Goal: Task Accomplishment & Management: Complete application form

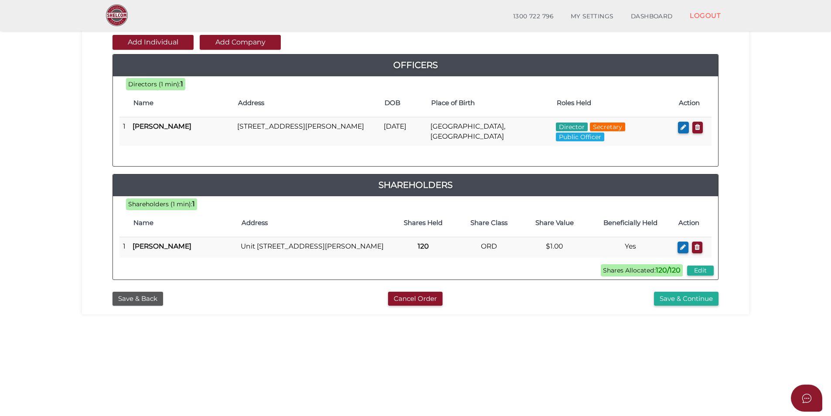
scroll to position [44, 0]
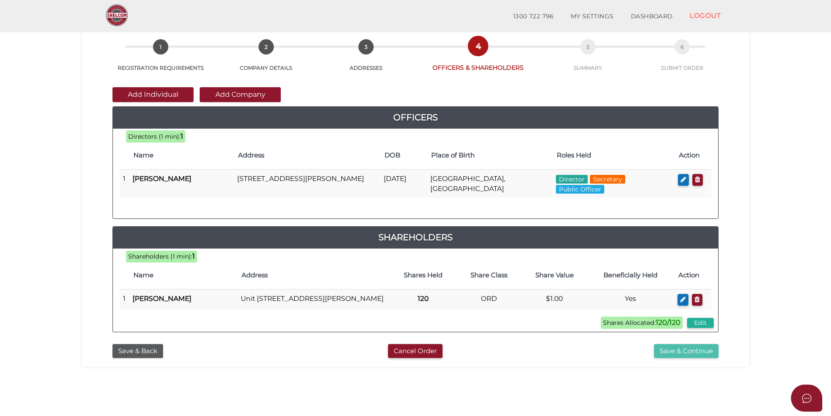
click at [695, 358] on button "Save & Continue" at bounding box center [686, 351] width 64 height 14
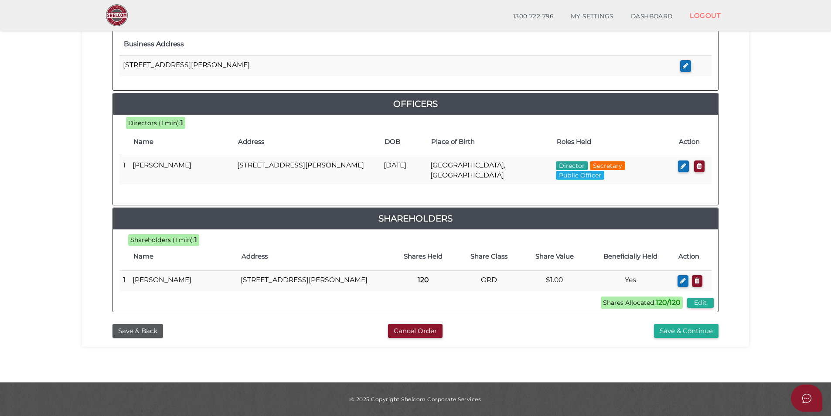
scroll to position [356, 0]
click at [697, 331] on button "Save & Continue" at bounding box center [686, 331] width 64 height 14
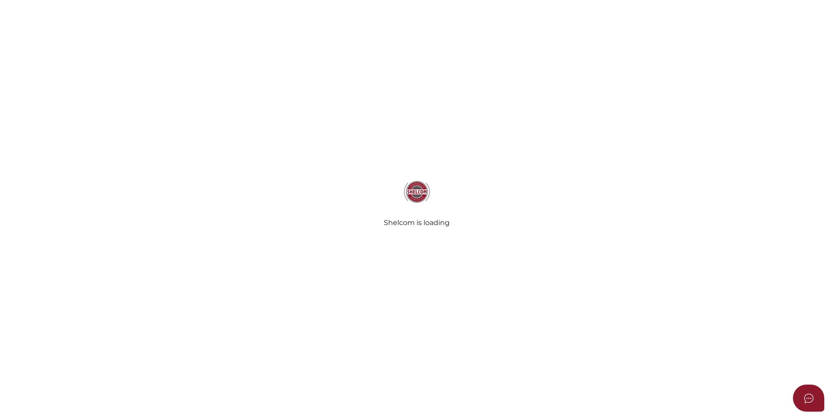
select select "Comb Binding"
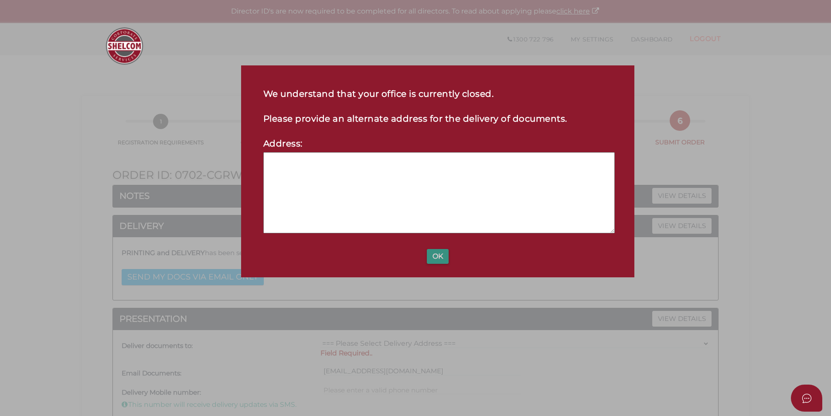
click at [441, 259] on button "OK" at bounding box center [438, 256] width 22 height 15
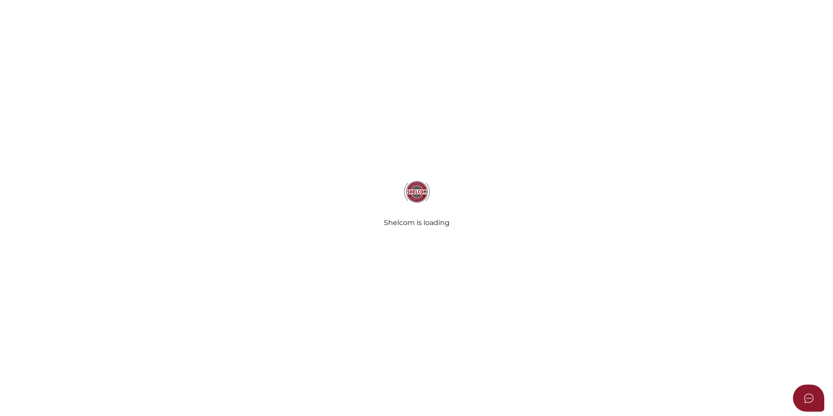
select select "Comb Binding"
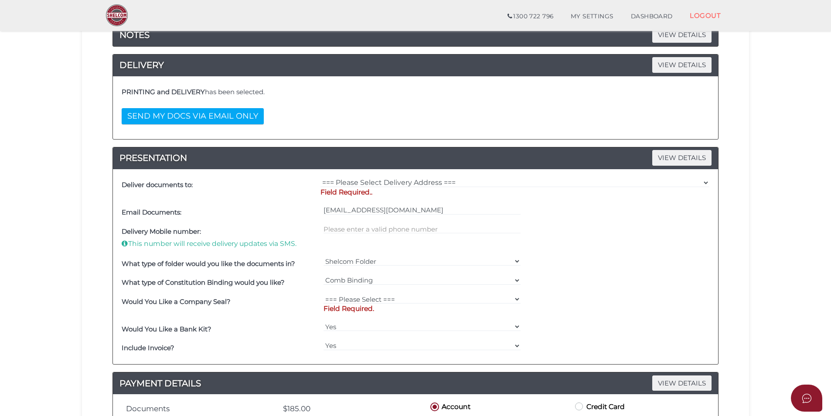
scroll to position [131, 0]
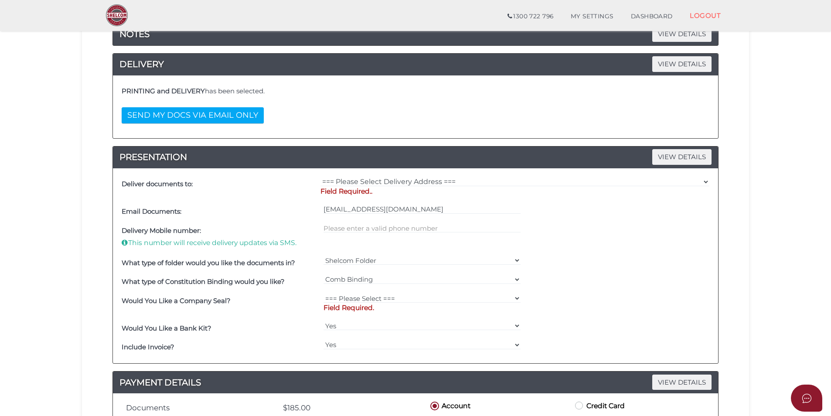
click at [383, 193] on p "Field Required.." at bounding box center [514, 191] width 389 height 10
click at [400, 180] on select "=== Please Select Delivery Address === (User Address - Taylor Prentice) Level 1…" at bounding box center [514, 182] width 389 height 10
select select "0"
click at [320, 177] on select "=== Please Select Delivery Address === (User Address - Taylor Prentice) Level 1…" at bounding box center [514, 182] width 389 height 10
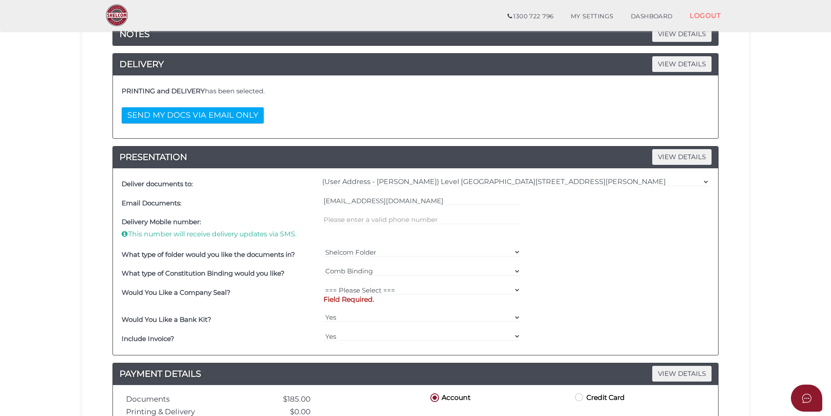
click at [387, 211] on div "tprentice@sw-au.com" at bounding box center [422, 202] width 202 height 19
click at [385, 217] on input "text" at bounding box center [421, 220] width 197 height 10
click at [366, 293] on select "=== Please Select === Fold Seal $50 No Seal" at bounding box center [421, 290] width 197 height 10
select select "0"
click at [323, 285] on select "=== Please Select === Fold Seal $50 No Seal" at bounding box center [421, 290] width 197 height 10
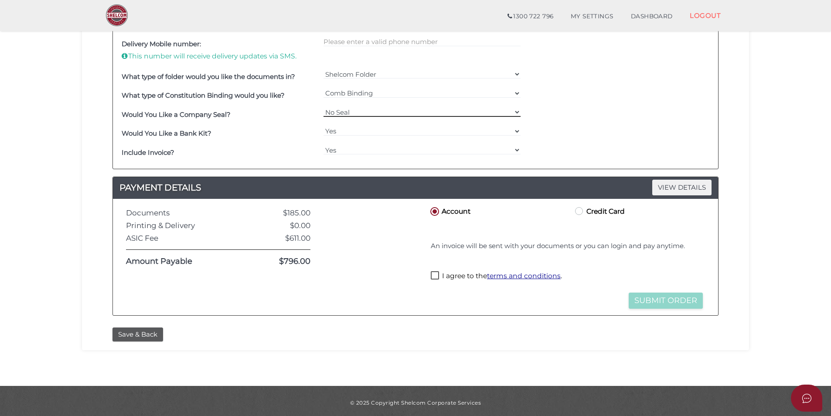
scroll to position [312, 0]
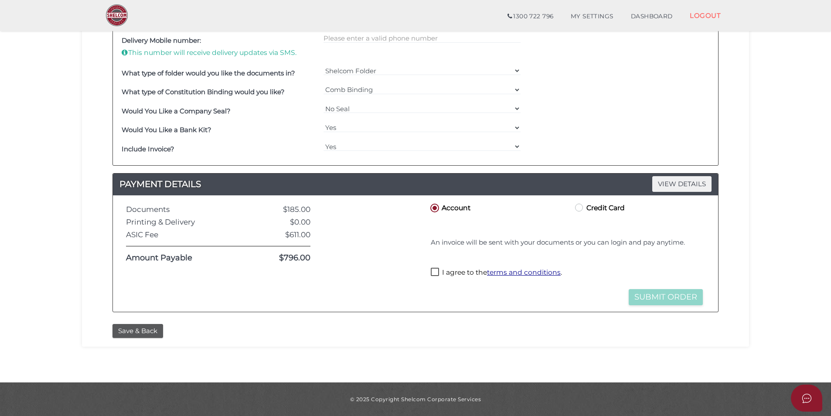
click at [437, 271] on label "I agree to the terms and conditions ." at bounding box center [496, 273] width 131 height 11
checkbox input "true"
click at [648, 294] on button "Submit Order" at bounding box center [665, 297] width 74 height 16
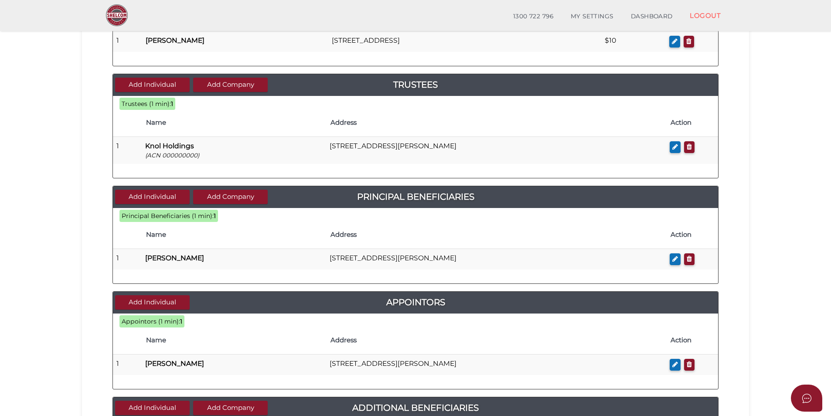
scroll to position [337, 0]
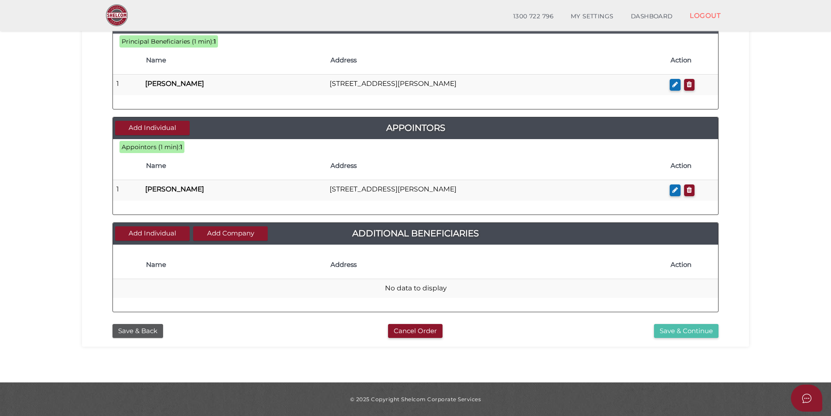
click at [666, 328] on button "Save & Continue" at bounding box center [686, 331] width 64 height 14
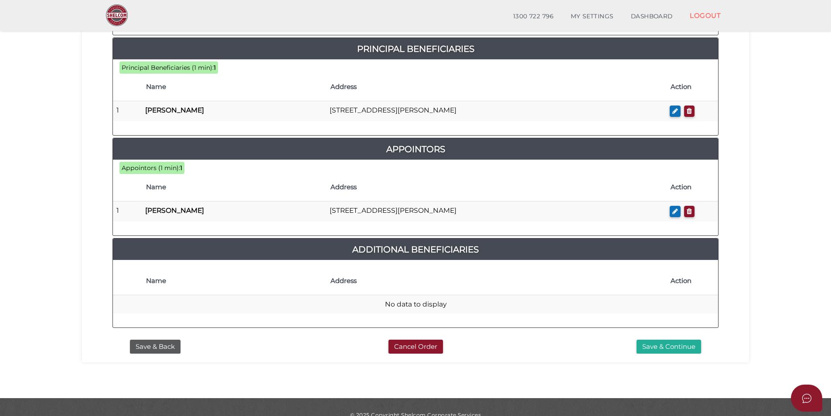
scroll to position [424, 0]
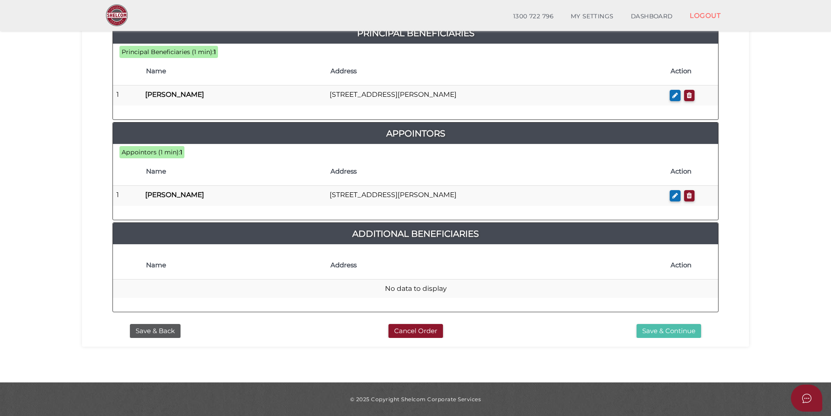
click at [657, 326] on button "Save & Continue" at bounding box center [668, 331] width 64 height 14
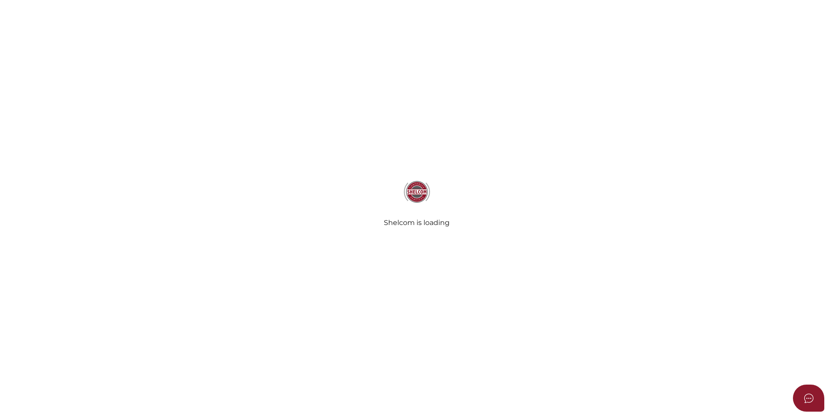
select select "Comb Binding"
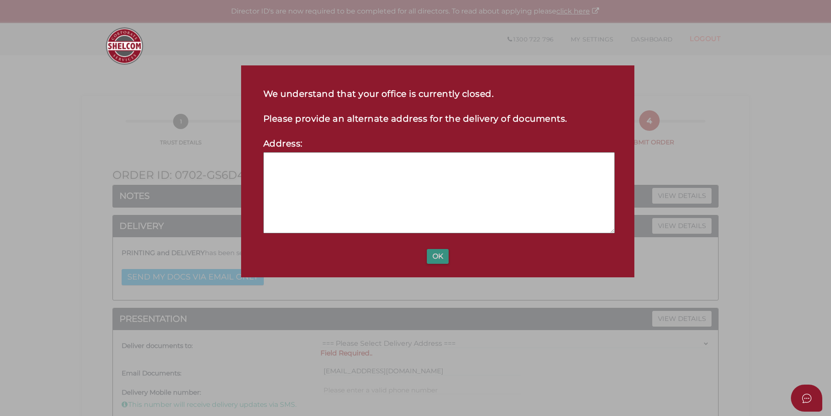
click at [437, 255] on button "OK" at bounding box center [438, 256] width 22 height 15
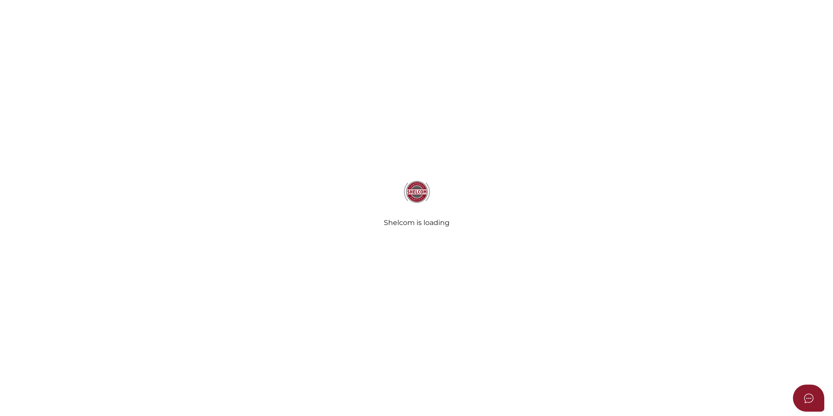
select select "Comb Binding"
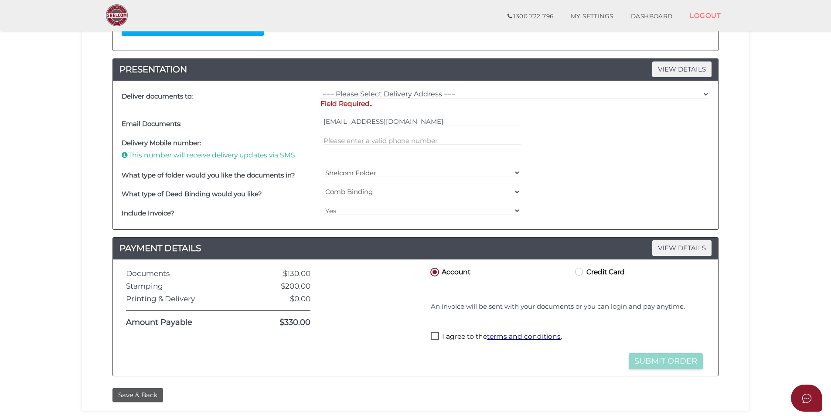
scroll to position [282, 0]
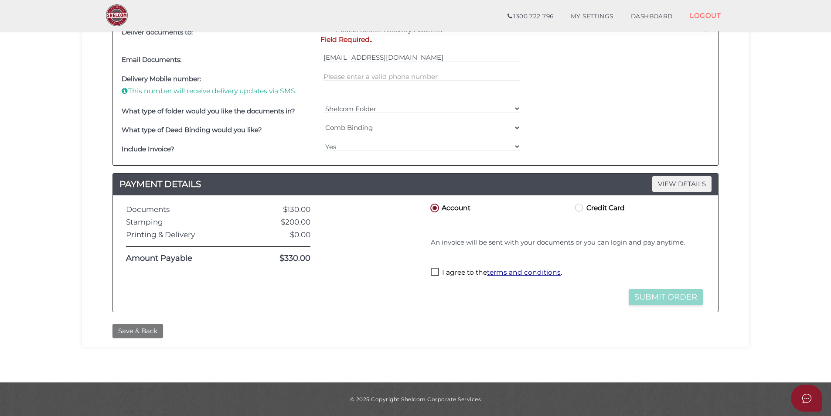
click at [146, 333] on button "Save & Back" at bounding box center [137, 331] width 51 height 14
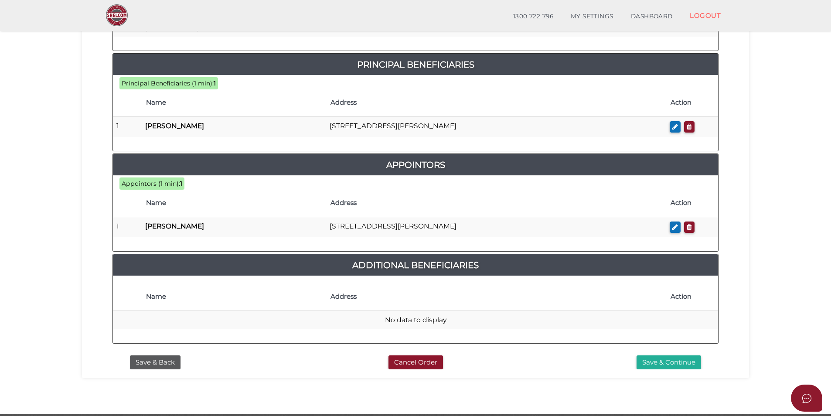
scroll to position [424, 0]
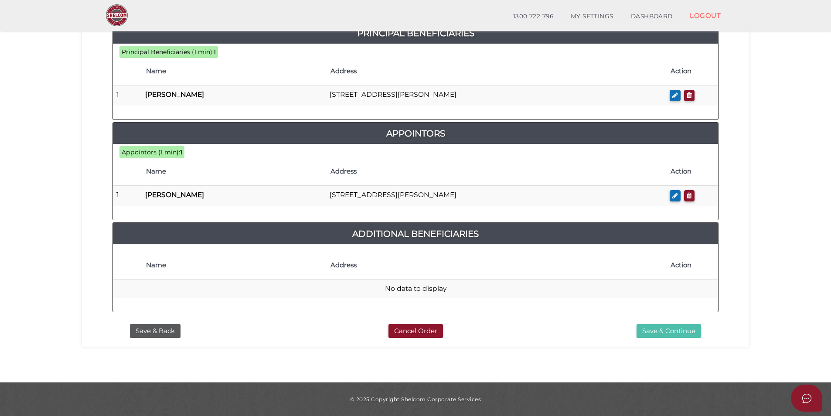
click at [682, 334] on button "Save & Continue" at bounding box center [668, 331] width 64 height 14
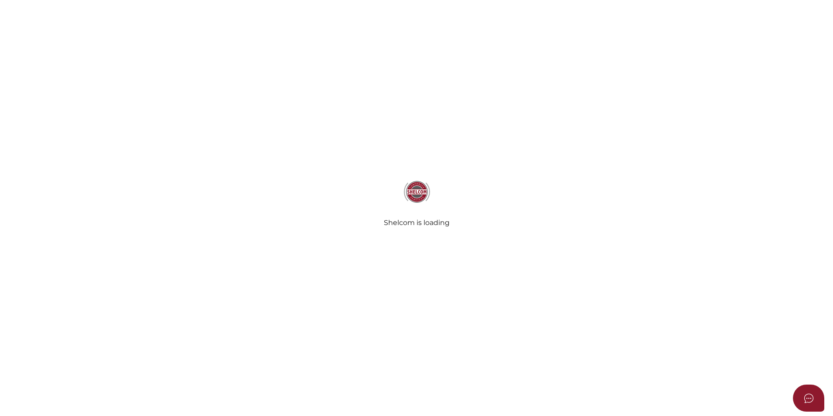
select select "Comb Binding"
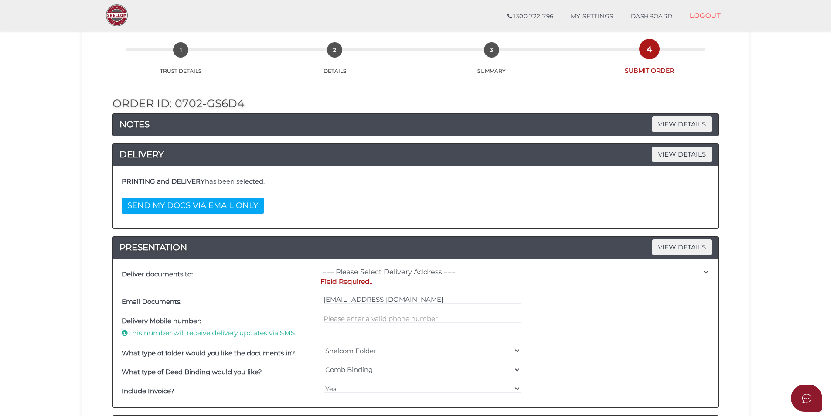
scroll to position [87, 0]
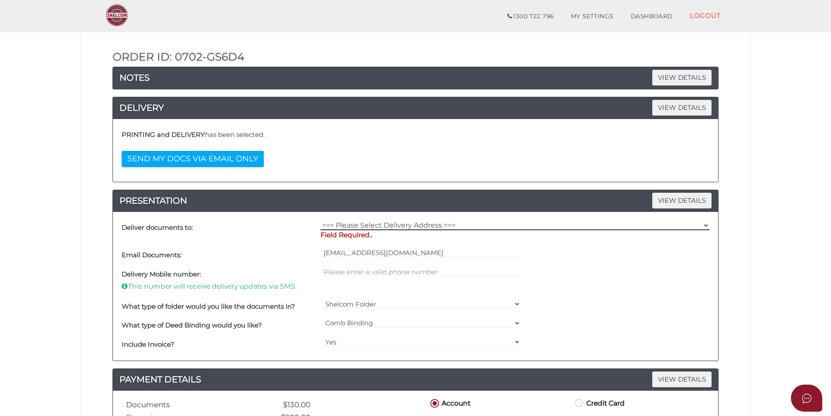
click at [364, 226] on select "=== Please Select Delivery Address === (User Address - Taylor Prentice) Level 1…" at bounding box center [514, 225] width 389 height 10
select select "0"
click at [320, 220] on select "=== Please Select Delivery Address === (User Address - Taylor Prentice) Level 1…" at bounding box center [514, 225] width 389 height 10
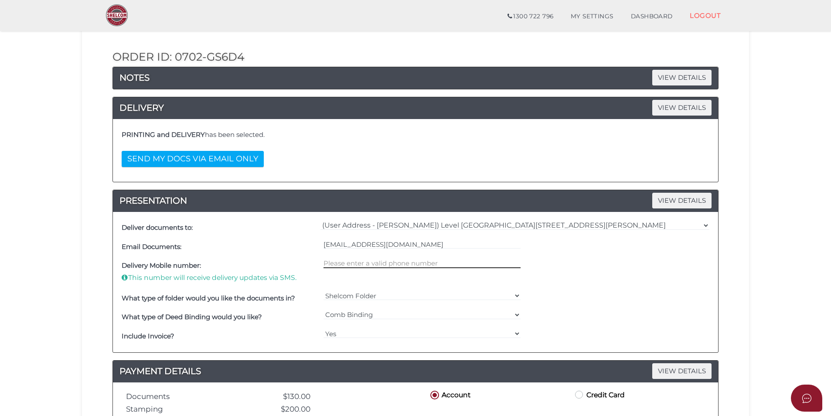
click at [362, 262] on input "text" at bounding box center [421, 263] width 197 height 10
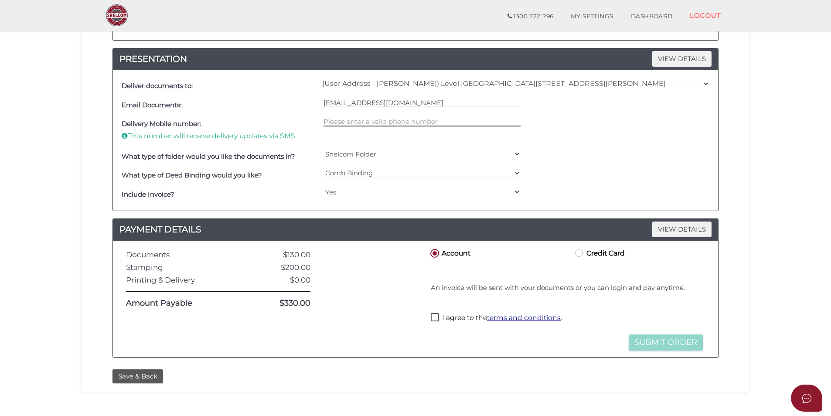
scroll to position [261, 0]
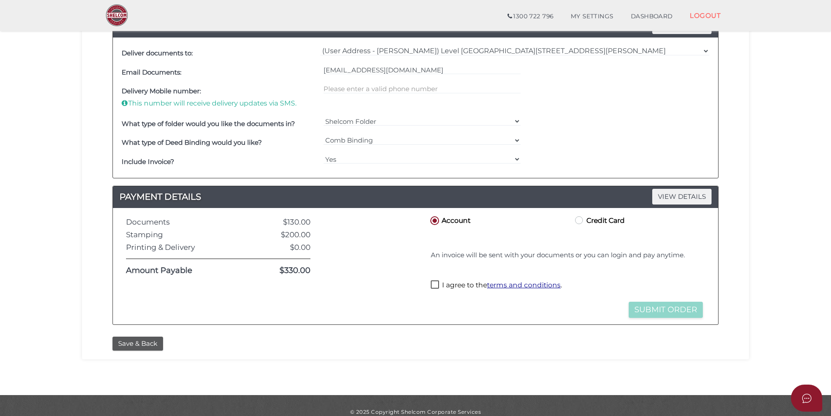
click at [438, 285] on label "I agree to the terms and conditions ." at bounding box center [496, 285] width 131 height 11
checkbox input "true"
click at [666, 314] on button "Submit Order" at bounding box center [665, 310] width 74 height 16
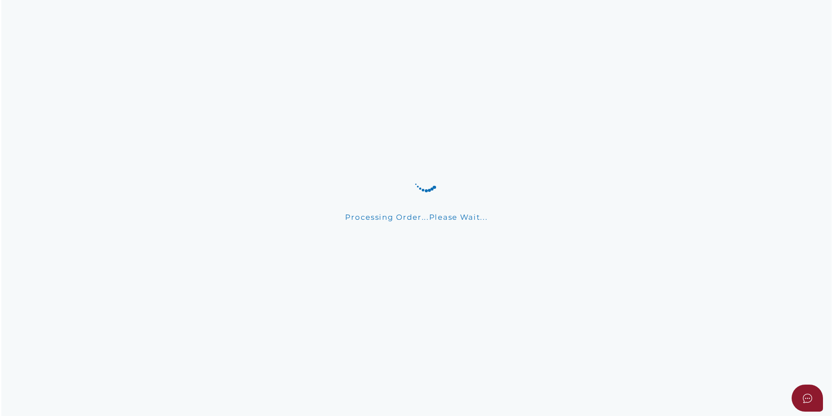
scroll to position [0, 0]
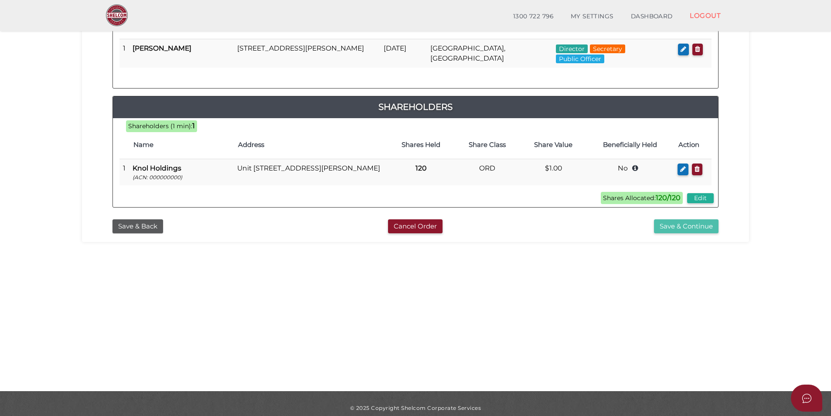
scroll to position [174, 0]
click at [689, 224] on button "Save & Continue" at bounding box center [686, 226] width 64 height 14
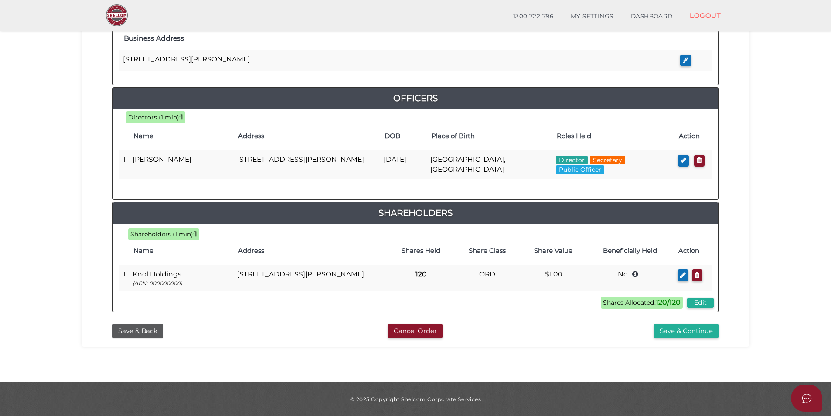
scroll to position [356, 0]
click at [699, 334] on button "Save & Continue" at bounding box center [686, 331] width 64 height 14
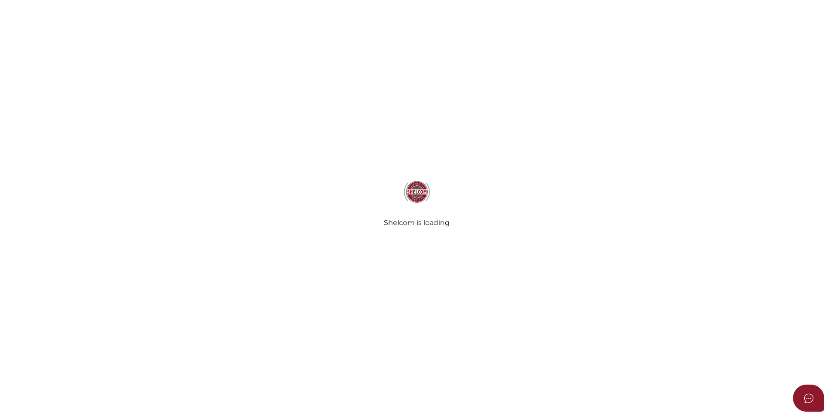
select select "Comb Binding"
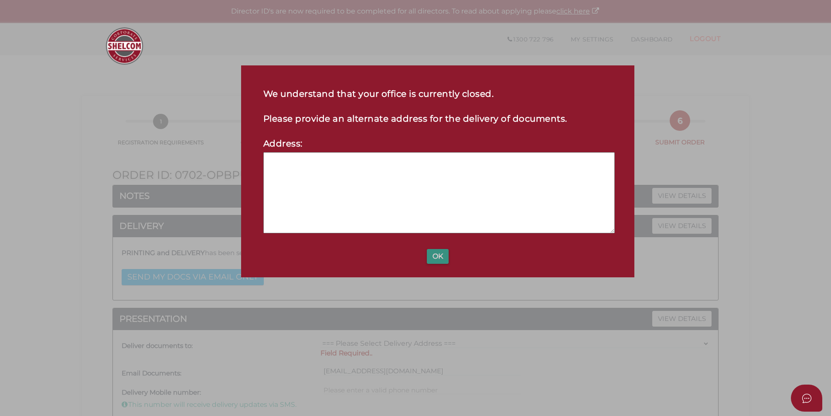
click at [432, 254] on button "OK" at bounding box center [438, 256] width 22 height 15
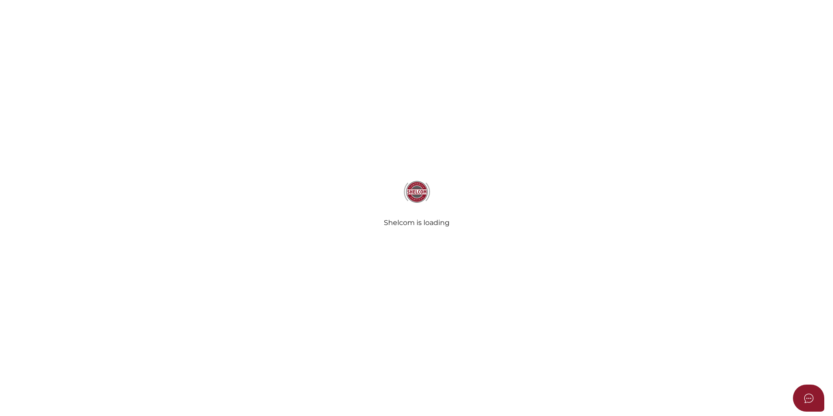
select select "Comb Binding"
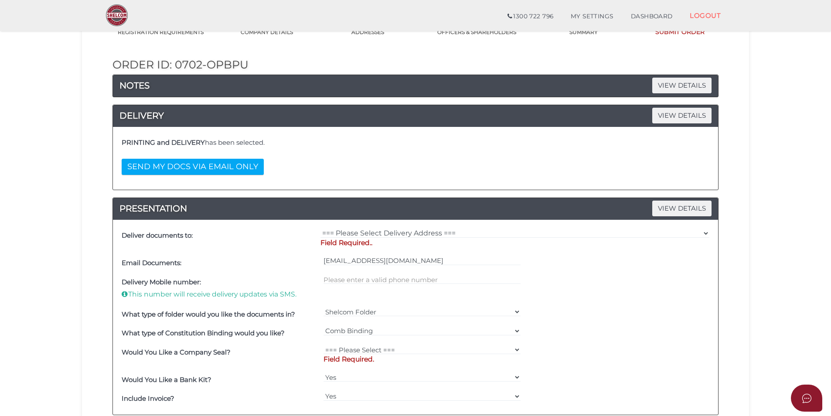
scroll to position [87, 0]
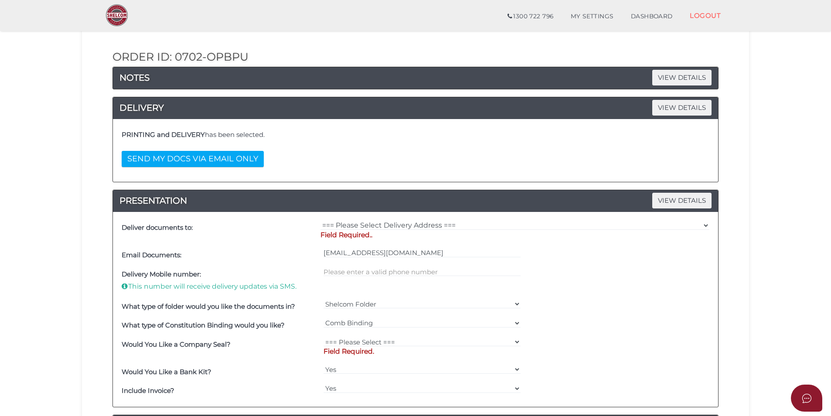
click at [400, 231] on p "Field Required.." at bounding box center [514, 235] width 389 height 10
click at [409, 222] on select "=== Please Select Delivery Address === (User Address - [PERSON_NAME]) Level [GE…" at bounding box center [514, 225] width 389 height 10
select select "0"
click at [320, 220] on select "=== Please Select Delivery Address === (User Address - [PERSON_NAME]) Level [GE…" at bounding box center [514, 225] width 389 height 10
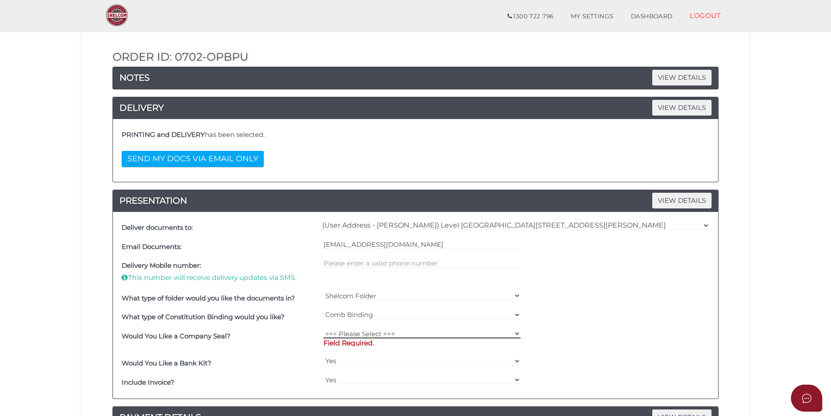
click at [399, 334] on select "=== Please Select === Fold Seal $50 No Seal" at bounding box center [421, 334] width 197 height 10
select select "0"
click at [323, 329] on select "=== Please Select === Fold Seal $50 No Seal" at bounding box center [421, 334] width 197 height 10
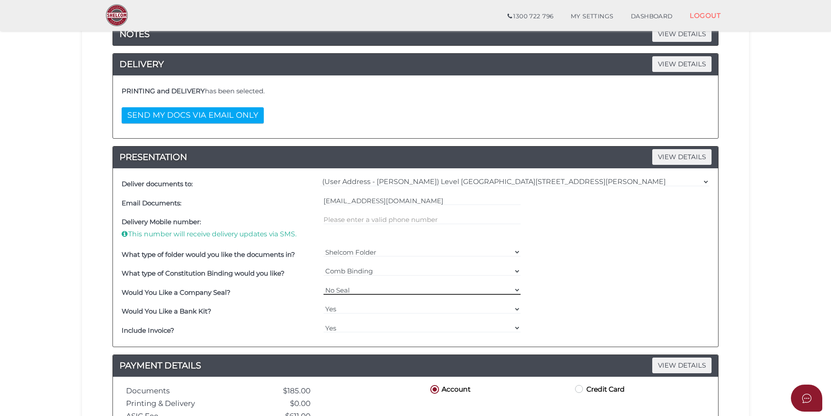
scroll to position [218, 0]
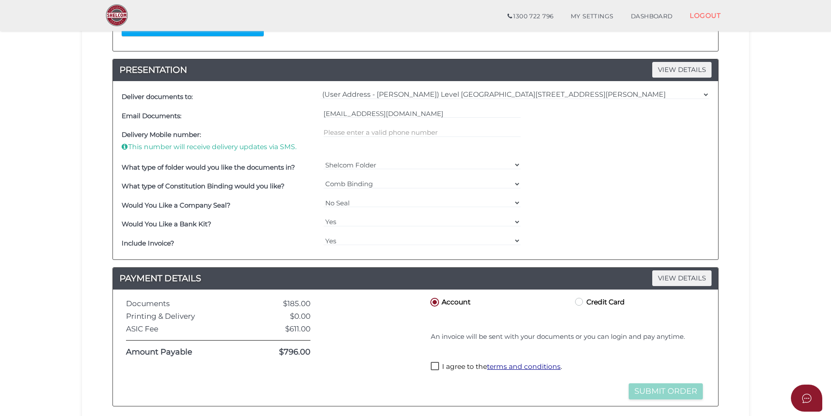
click at [443, 365] on label "I agree to the terms and conditions ." at bounding box center [496, 367] width 131 height 11
checkbox input "true"
click at [648, 396] on button "Submit Order" at bounding box center [665, 391] width 74 height 16
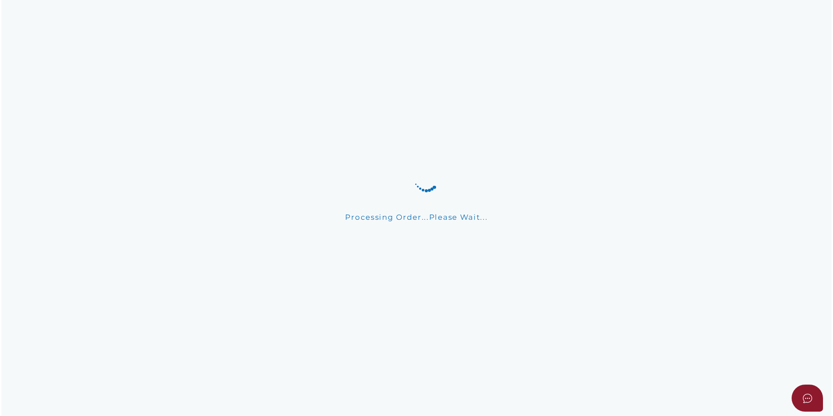
scroll to position [0, 0]
